Goal: Information Seeking & Learning: Learn about a topic

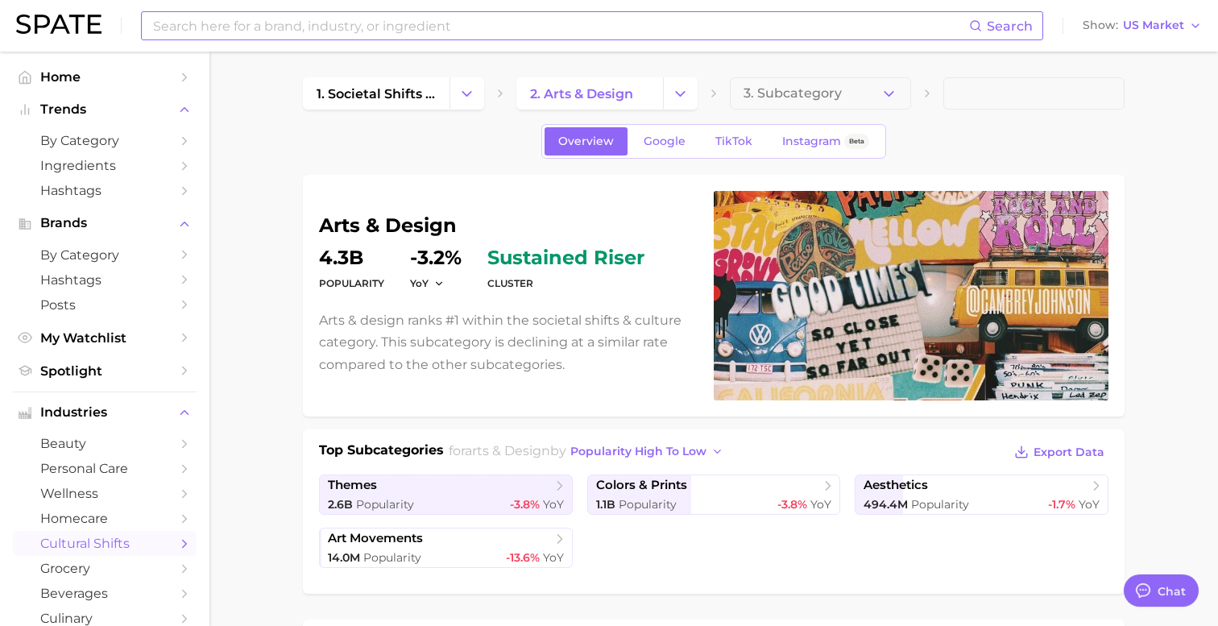
scroll to position [195, 0]
click at [285, 29] on input at bounding box center [560, 25] width 818 height 27
type input "alo"
type textarea "x"
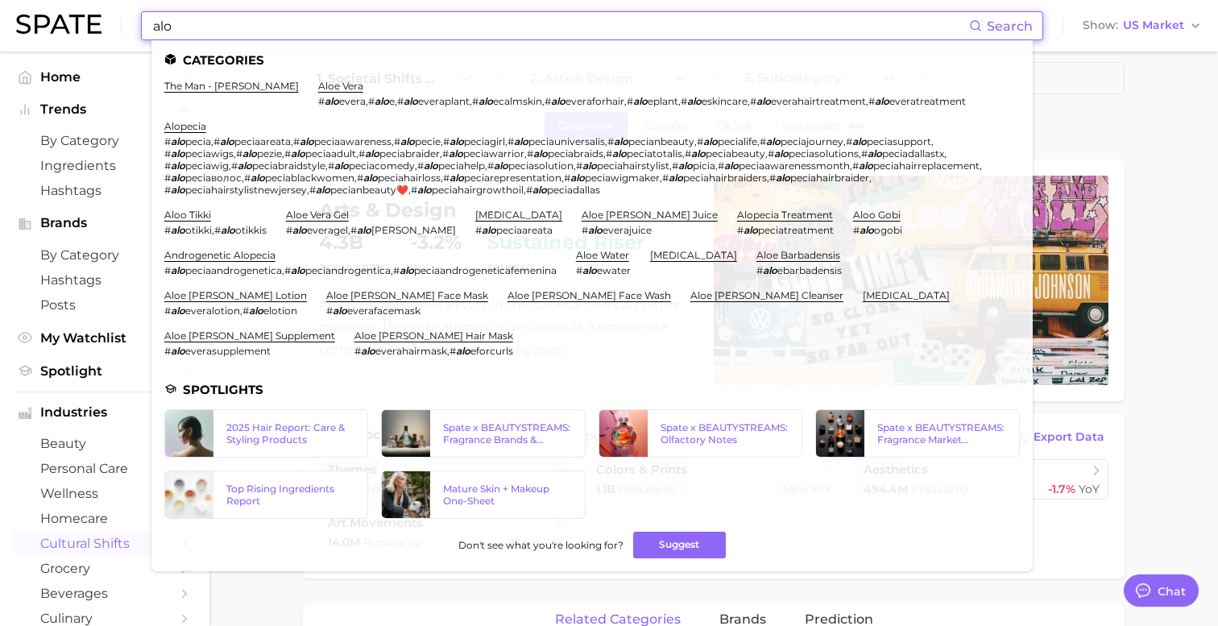
scroll to position [0, 0]
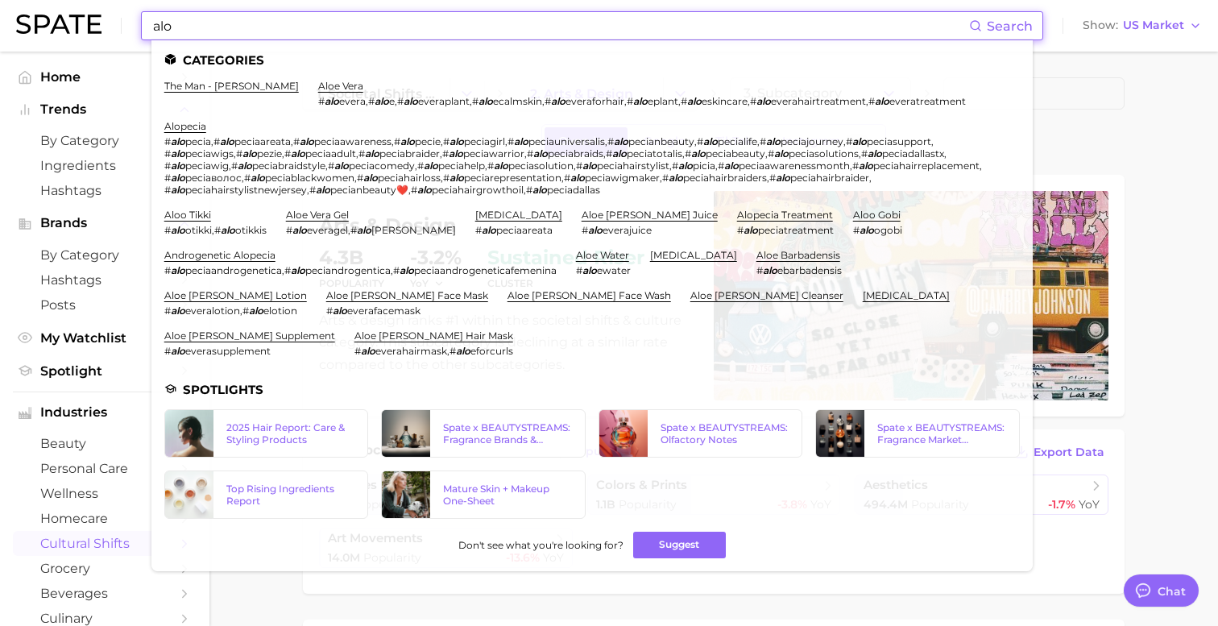
click at [197, 35] on input "alo" at bounding box center [560, 25] width 818 height 27
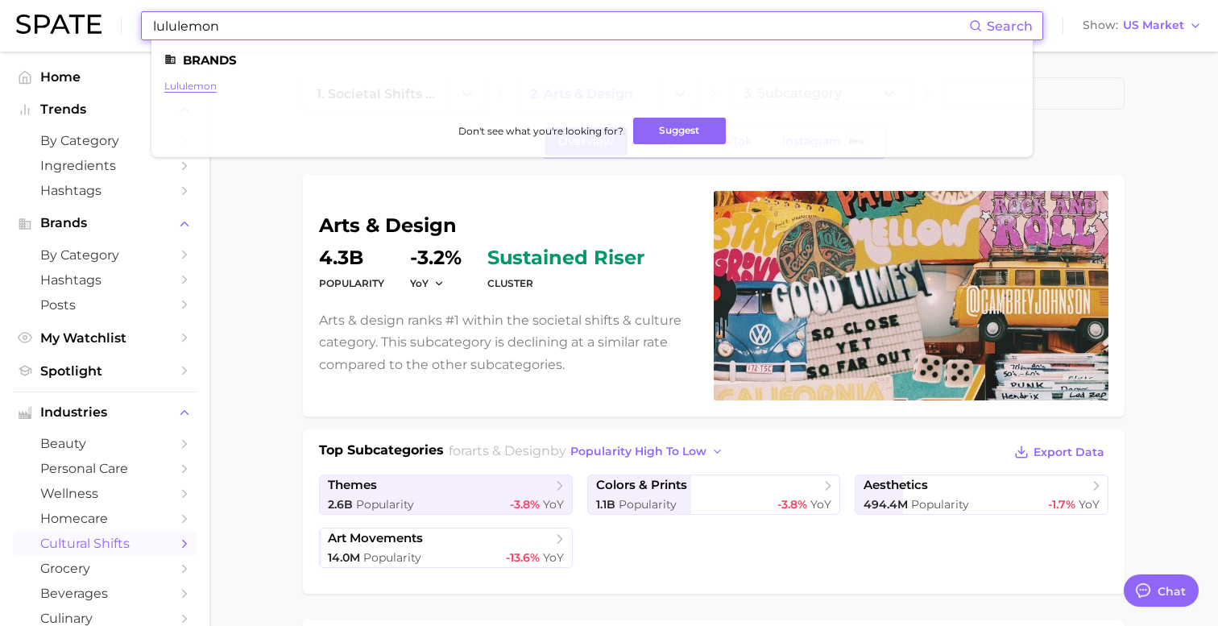
type input "lululemon"
click at [184, 89] on link "lululemon" at bounding box center [190, 86] width 52 height 12
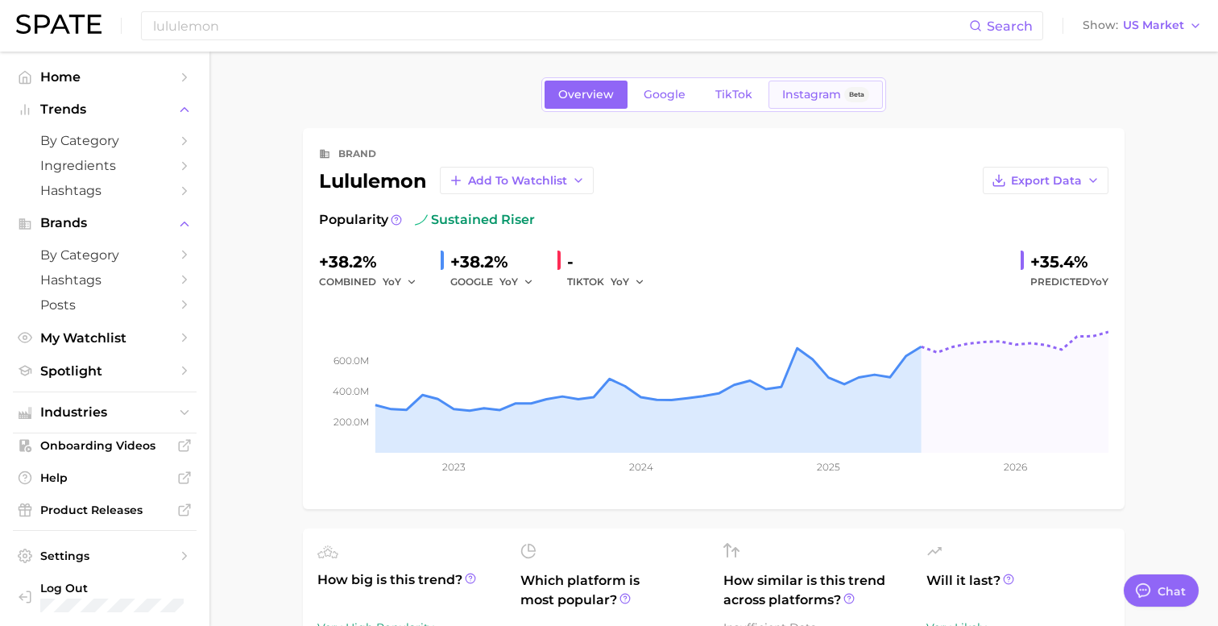
click at [807, 89] on span "Instagram" at bounding box center [811, 95] width 59 height 14
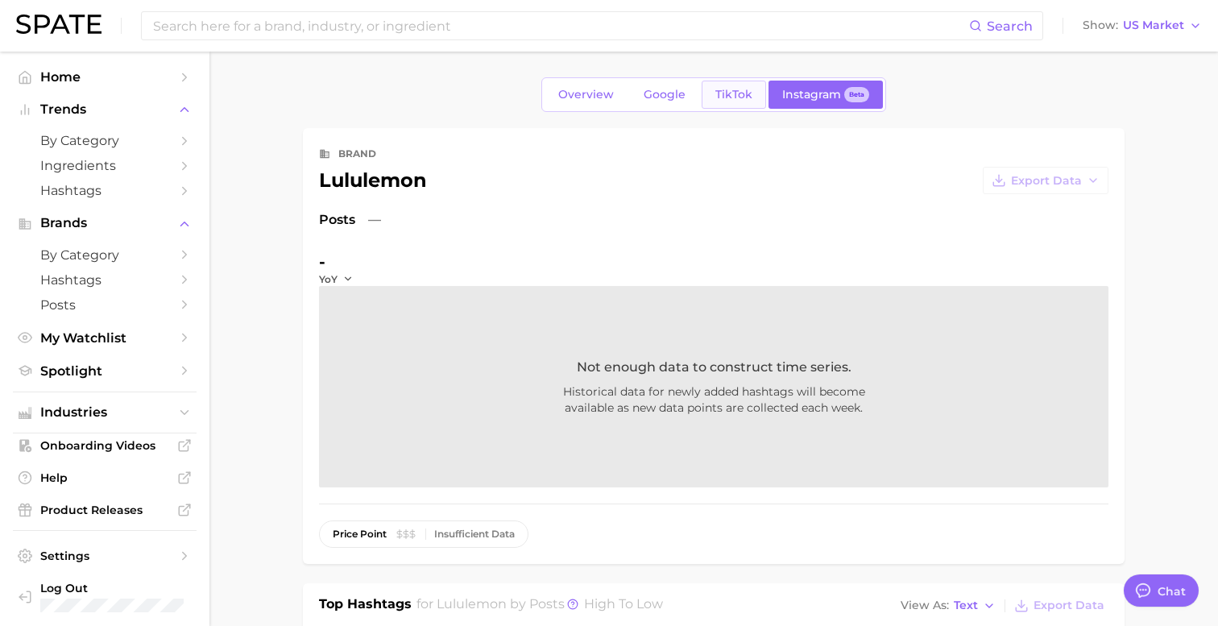
click at [736, 97] on span "TikTok" at bounding box center [733, 95] width 37 height 14
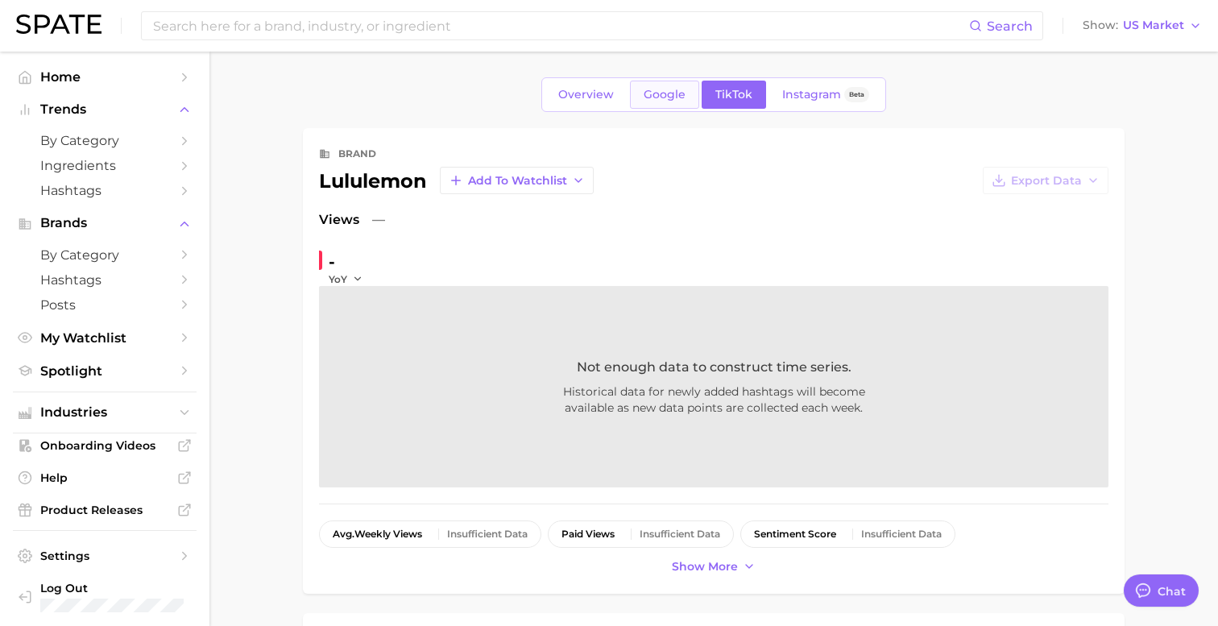
click at [676, 94] on span "Google" at bounding box center [665, 95] width 42 height 14
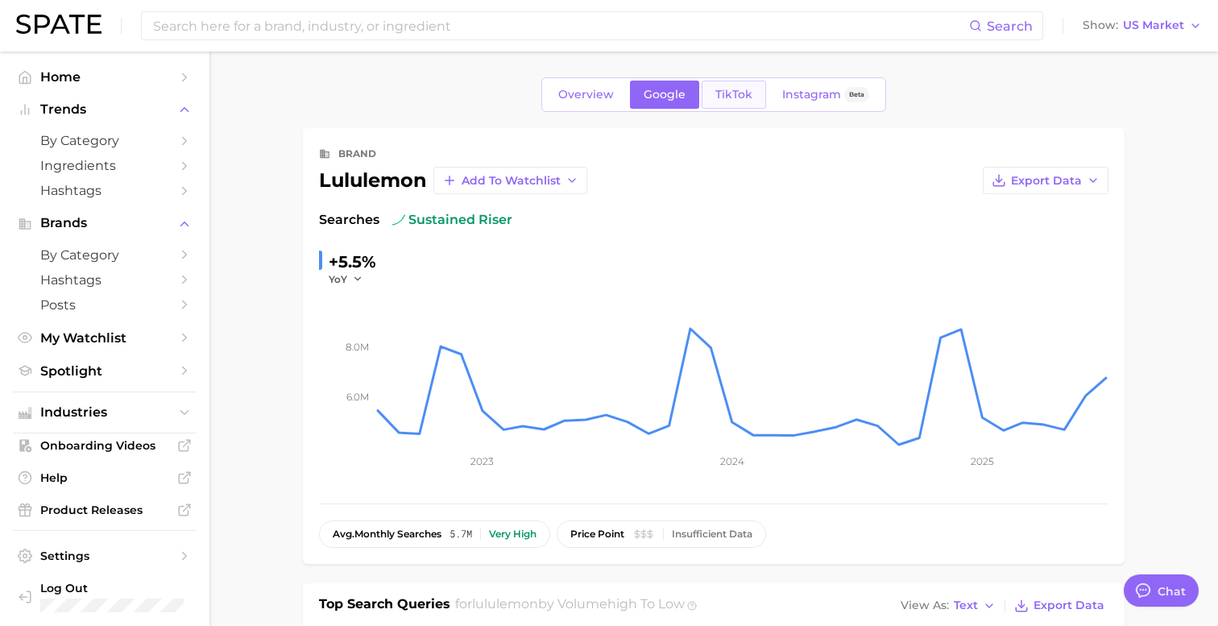
click at [733, 93] on span "TikTok" at bounding box center [733, 95] width 37 height 14
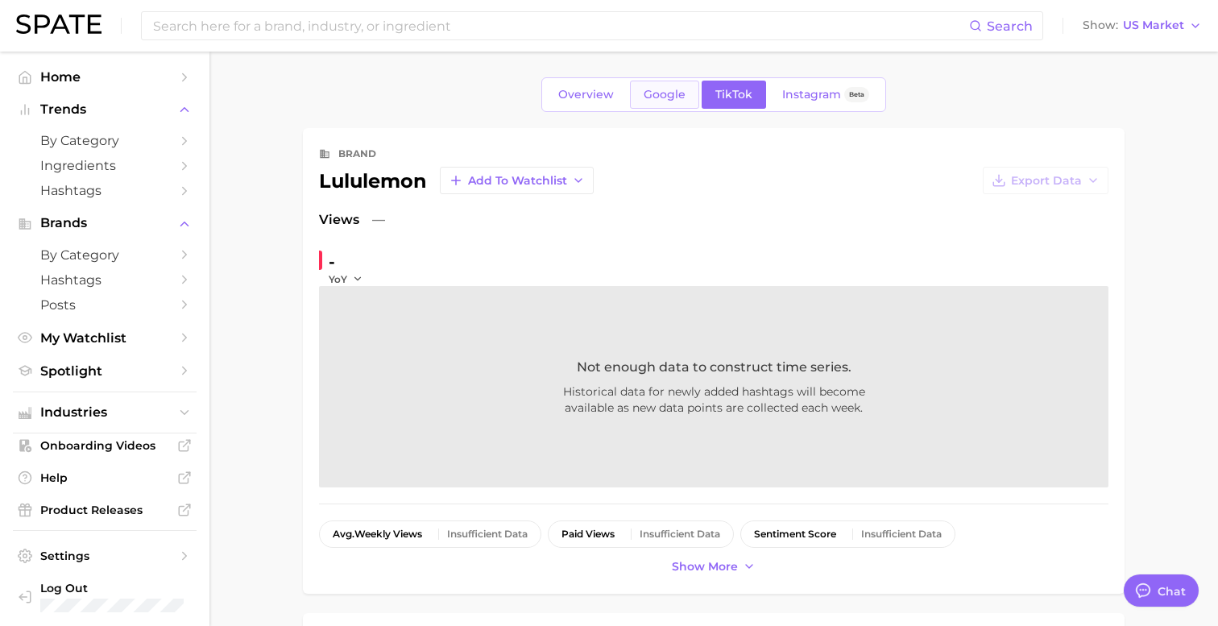
click at [664, 98] on span "Google" at bounding box center [665, 95] width 42 height 14
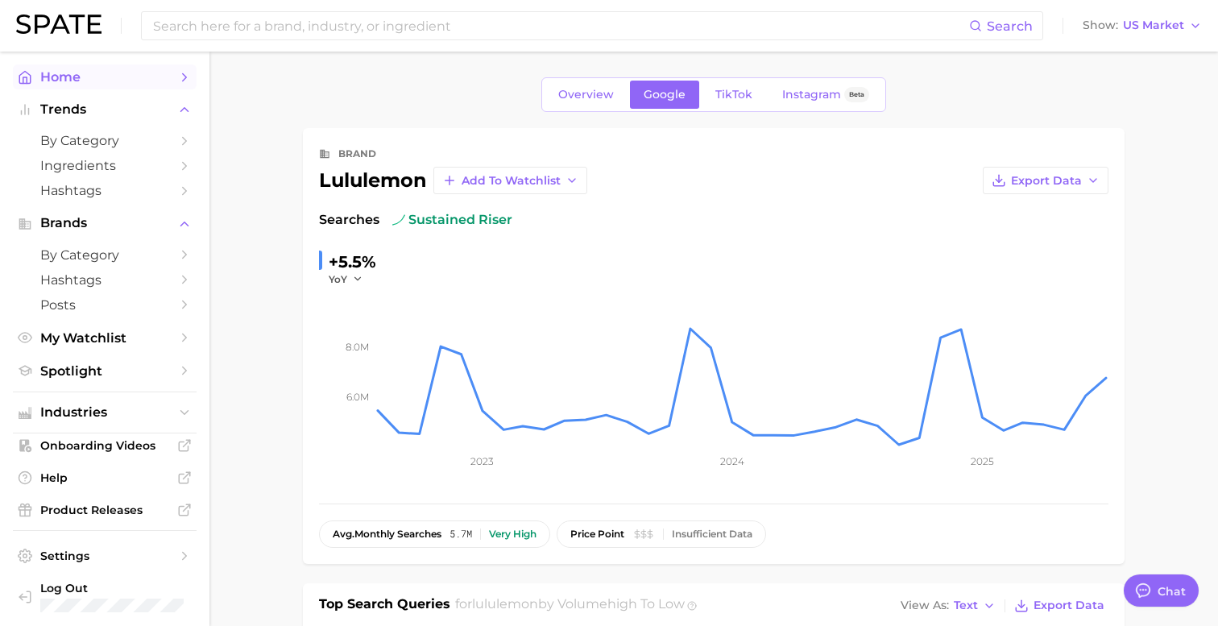
click at [92, 82] on span "Home" at bounding box center [104, 76] width 129 height 15
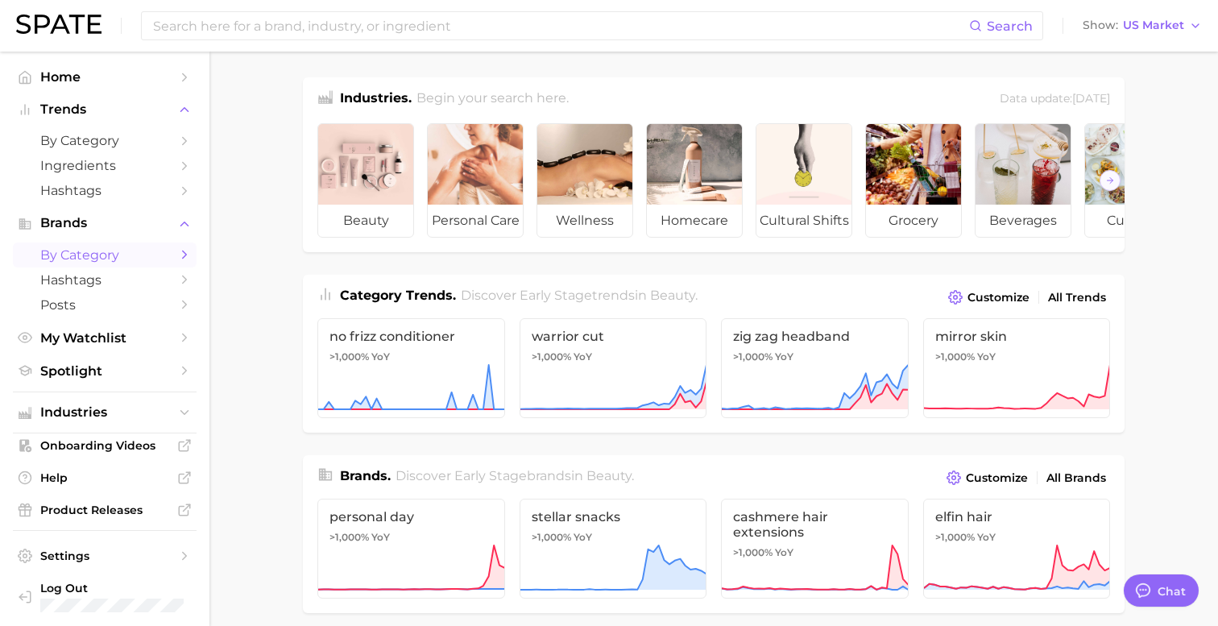
click at [93, 254] on span "by Category" at bounding box center [104, 254] width 129 height 15
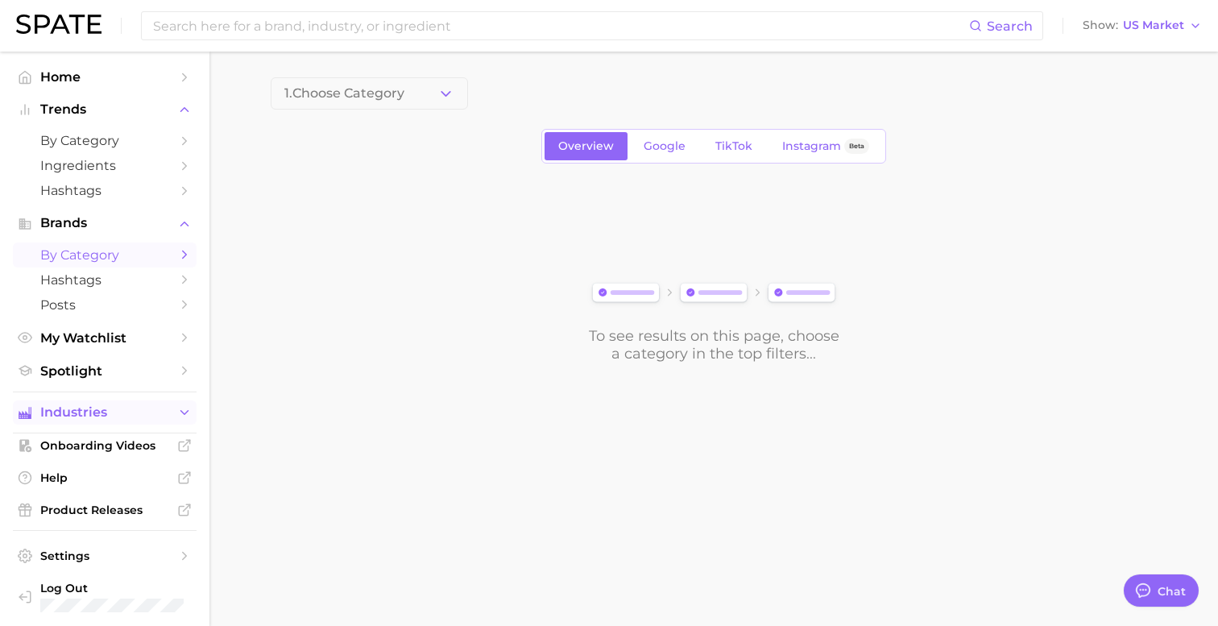
click at [163, 413] on span "Industries" at bounding box center [104, 412] width 129 height 15
